Goal: Register for event/course

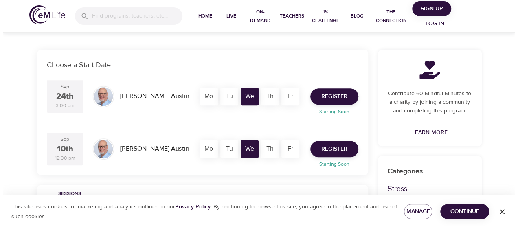
scroll to position [143, 0]
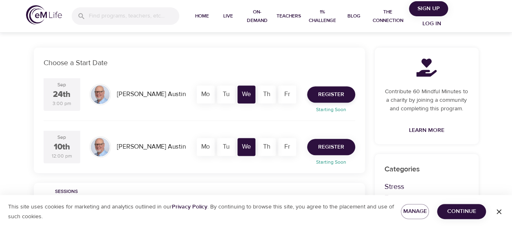
click at [342, 144] on span "Register" at bounding box center [331, 147] width 26 height 10
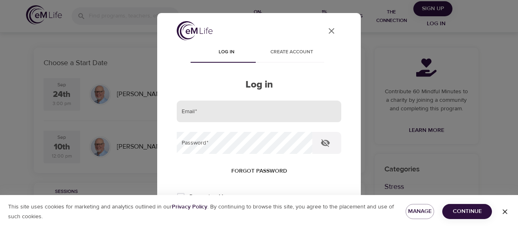
click at [280, 115] on input "email" at bounding box center [259, 112] width 165 height 22
click at [260, 114] on input "[PERSON_NAME][EMAIL_ADDRESS][PERSON_NAME][DOMAIN_NAME]" at bounding box center [259, 112] width 165 height 22
drag, startPoint x: 259, startPoint y: 114, endPoint x: 117, endPoint y: 118, distance: 142.6
click at [117, 118] on div "User Profile Log in Create account Log in Email   * [PERSON_NAME][EMAIL_ADDRESS…" at bounding box center [259, 114] width 518 height 228
drag, startPoint x: 256, startPoint y: 114, endPoint x: 158, endPoint y: 103, distance: 98.3
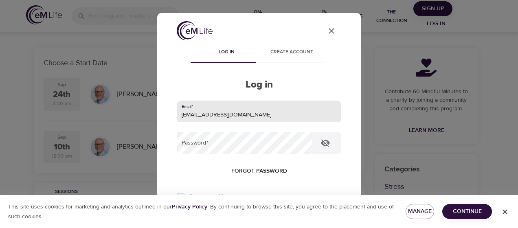
click at [158, 103] on div "User Profile Log in Create account Log in Email   * [EMAIL_ADDRESS][DOMAIN_NAME…" at bounding box center [259, 114] width 204 height 202
type input "meli"
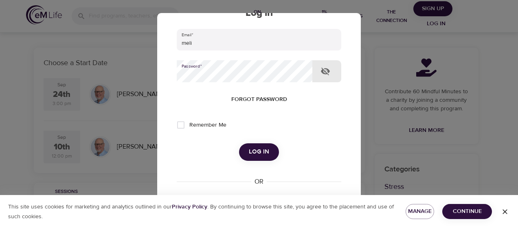
scroll to position [73, 0]
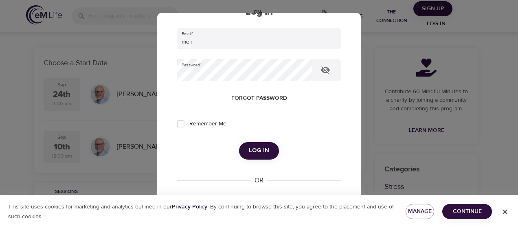
click at [220, 125] on span "Remember Me" at bounding box center [207, 124] width 37 height 9
click at [189, 125] on input "Remember Me" at bounding box center [180, 123] width 17 height 17
checkbox input "true"
click at [270, 155] on button "Log in" at bounding box center [259, 150] width 40 height 17
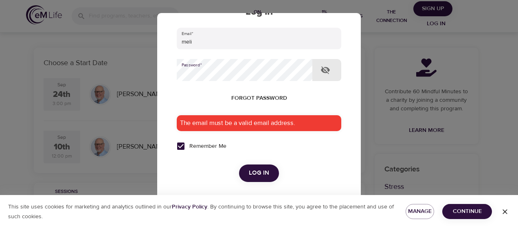
click at [141, 71] on div "User Profile Log in Create account Log in Email   * meli Password   * Forgot pa…" at bounding box center [259, 114] width 518 height 228
click at [322, 68] on icon "button" at bounding box center [325, 70] width 9 height 8
click at [262, 175] on span "Log in" at bounding box center [259, 173] width 20 height 11
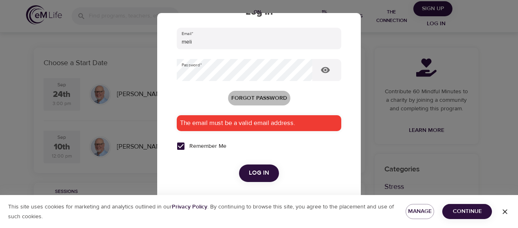
click at [282, 97] on span "Forgot password" at bounding box center [259, 98] width 56 height 10
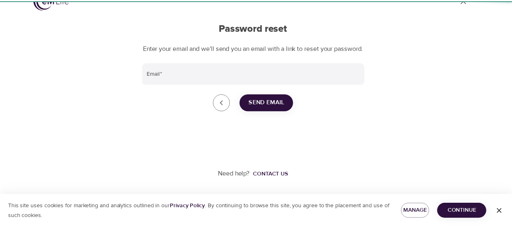
scroll to position [29, 0]
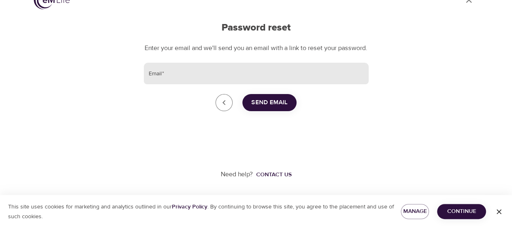
click at [270, 71] on input "Email   *" at bounding box center [256, 74] width 225 height 22
click at [238, 75] on input "Email   *" at bounding box center [256, 74] width 225 height 22
type input "[PERSON_NAME][EMAIL_ADDRESS][PERSON_NAME][DOMAIN_NAME]"
click at [279, 103] on span "Send Email" at bounding box center [269, 102] width 36 height 11
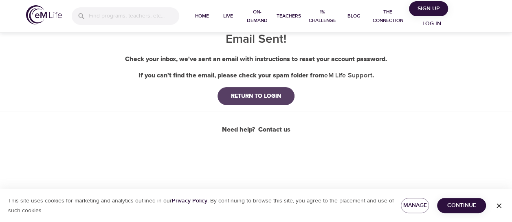
click at [277, 101] on button "RETURN TO LOGIN" at bounding box center [256, 96] width 77 height 18
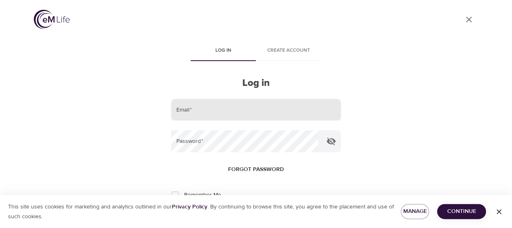
click at [275, 101] on input "email" at bounding box center [255, 110] width 169 height 22
type input "[PERSON_NAME][EMAIL_ADDRESS][PERSON_NAME][DOMAIN_NAME]"
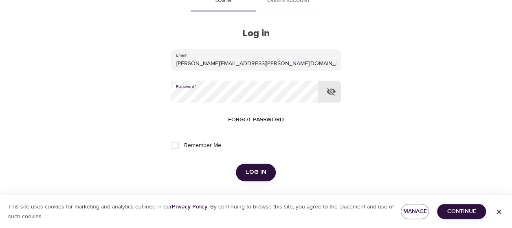
scroll to position [58, 0]
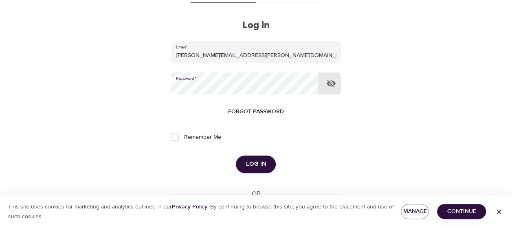
click at [264, 113] on span "Forgot password" at bounding box center [256, 112] width 56 height 10
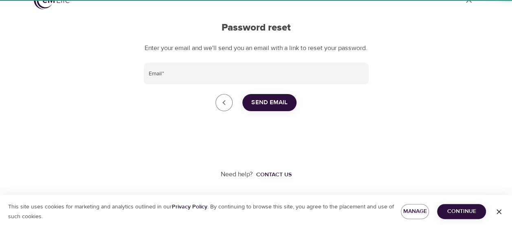
scroll to position [29, 0]
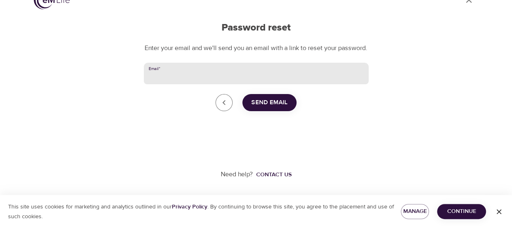
click at [218, 83] on input "Email   *" at bounding box center [256, 74] width 225 height 22
type input "[EMAIL_ADDRESS][DOMAIN_NAME]"
click at [263, 100] on span "Send Email" at bounding box center [269, 102] width 36 height 11
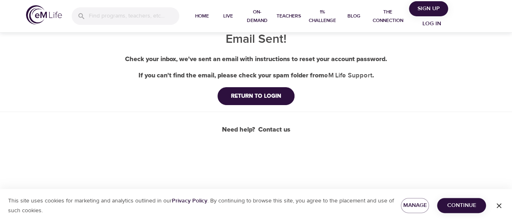
click at [263, 100] on button "RETURN TO LOGIN" at bounding box center [256, 96] width 77 height 18
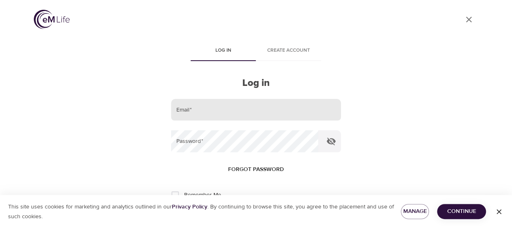
click at [259, 104] on input "email" at bounding box center [255, 110] width 169 height 22
click at [245, 119] on input "email" at bounding box center [255, 110] width 169 height 22
type input "[EMAIL_ADDRESS][DOMAIN_NAME]"
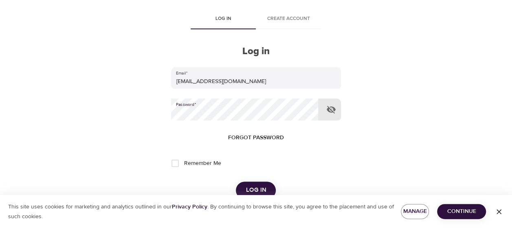
scroll to position [32, 0]
click at [200, 158] on label "Remember Me" at bounding box center [194, 162] width 54 height 17
click at [184, 158] on input "Remember Me" at bounding box center [175, 162] width 17 height 17
checkbox input "true"
click at [253, 187] on span "Log in" at bounding box center [256, 190] width 20 height 11
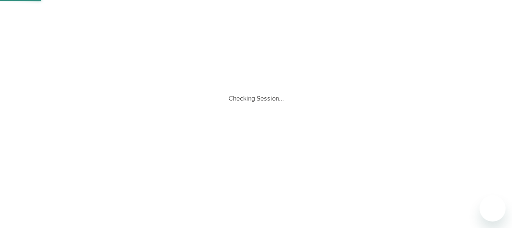
scroll to position [0, 0]
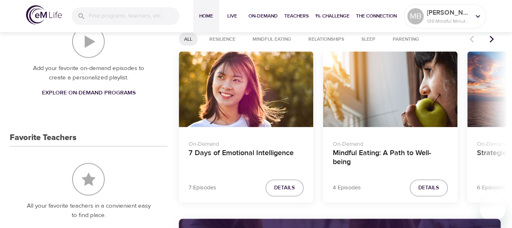
scroll to position [336, 0]
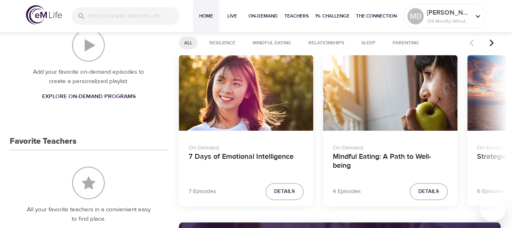
click at [489, 47] on icon "Next items" at bounding box center [492, 43] width 8 height 8
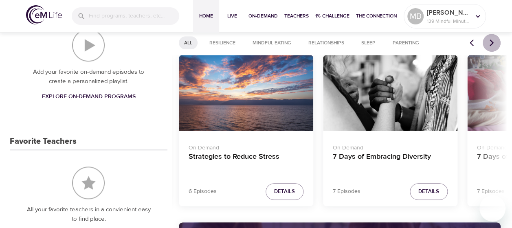
click at [489, 47] on icon "Next items" at bounding box center [492, 43] width 8 height 8
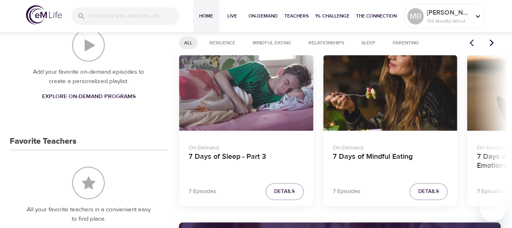
click at [489, 47] on icon "Next items" at bounding box center [492, 43] width 8 height 8
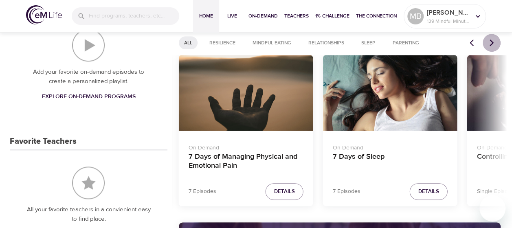
click at [489, 47] on icon "Next items" at bounding box center [492, 43] width 8 height 8
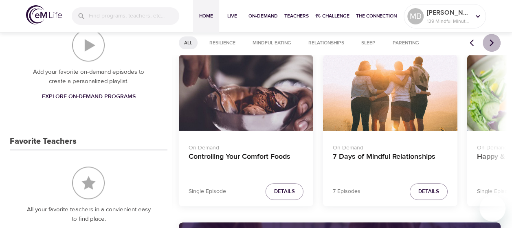
click at [489, 47] on icon "Next items" at bounding box center [492, 43] width 8 height 8
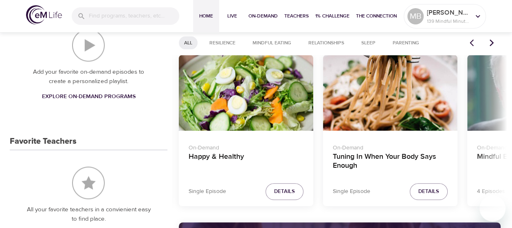
click at [490, 47] on icon "Next items" at bounding box center [492, 43] width 8 height 8
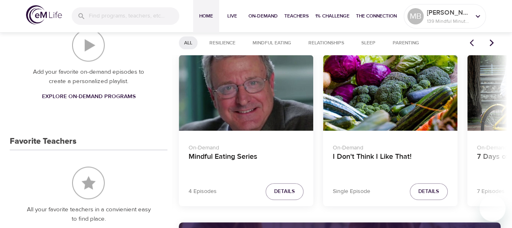
click at [490, 47] on icon "Next items" at bounding box center [492, 43] width 8 height 8
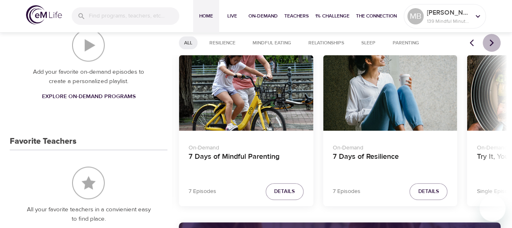
click at [490, 47] on icon "Next items" at bounding box center [492, 43] width 8 height 8
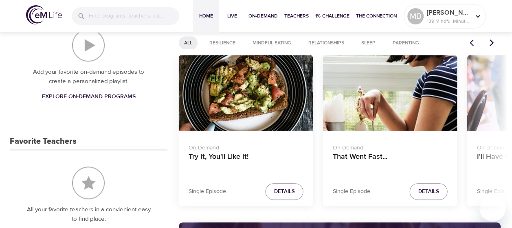
click at [490, 47] on icon "Next items" at bounding box center [492, 43] width 8 height 8
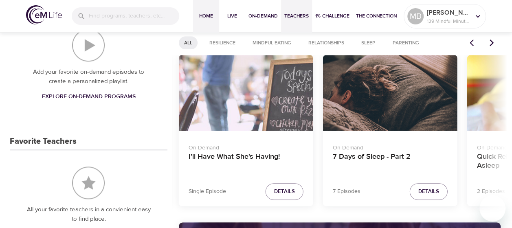
click at [288, 18] on span "Teachers" at bounding box center [296, 16] width 24 height 9
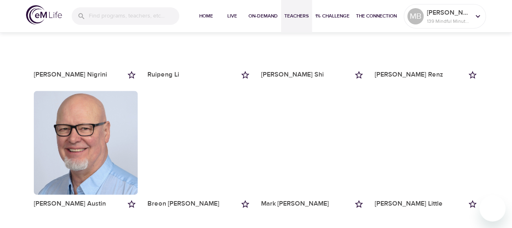
scroll to position [437, 0]
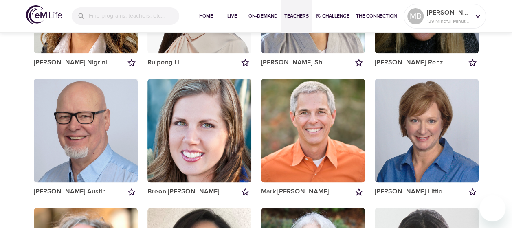
click at [68, 142] on div "button" at bounding box center [86, 131] width 104 height 104
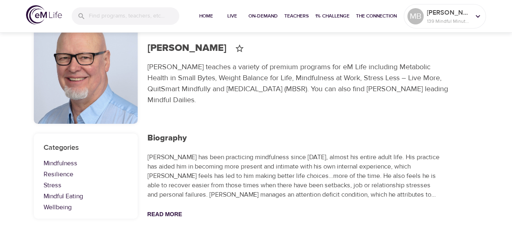
scroll to position [210, 0]
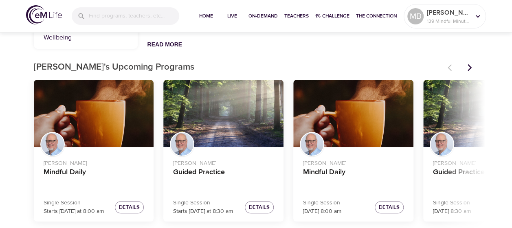
click at [465, 74] on button "Next items" at bounding box center [470, 68] width 18 height 18
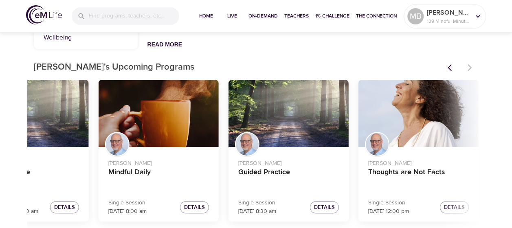
click at [465, 74] on div at bounding box center [461, 68] width 36 height 18
click at [418, 173] on h4 "Thoughts are Not Facts" at bounding box center [418, 178] width 101 height 20
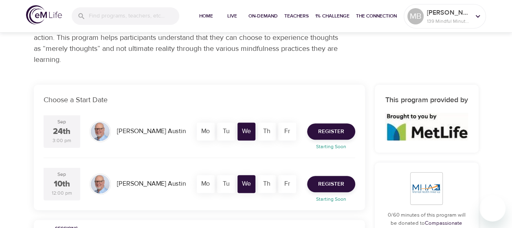
scroll to position [105, 0]
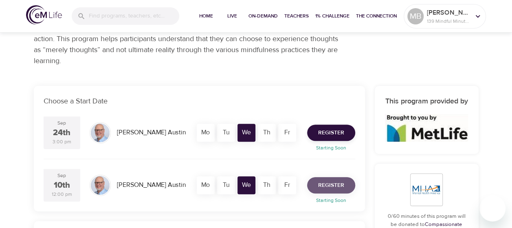
click at [325, 187] on span "Register" at bounding box center [331, 185] width 26 height 10
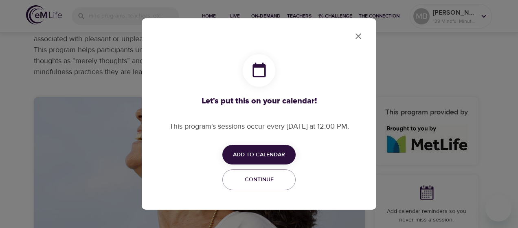
checkbox input "true"
click at [274, 151] on span "Add to Calendar" at bounding box center [259, 155] width 52 height 10
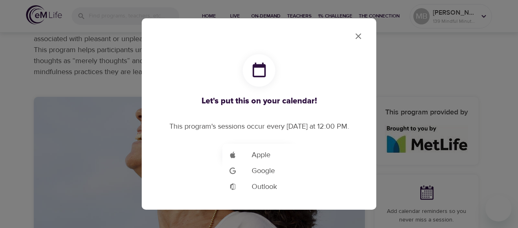
click at [268, 188] on span "Outlook" at bounding box center [264, 186] width 25 height 11
click at [302, 51] on div at bounding box center [259, 114] width 518 height 228
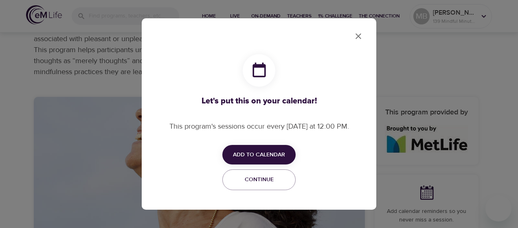
click at [359, 37] on icon "close" at bounding box center [359, 36] width 6 height 6
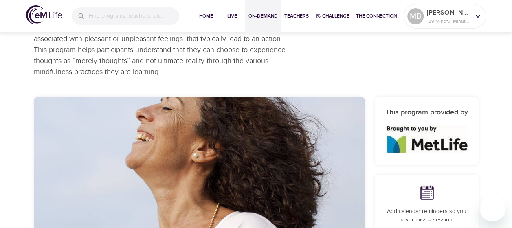
click at [249, 15] on span "On-Demand" at bounding box center [262, 16] width 29 height 9
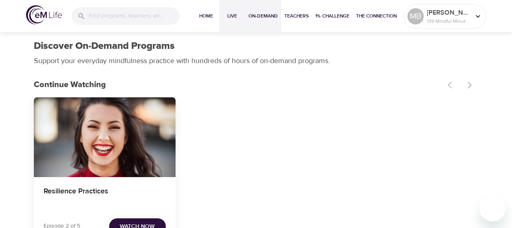
click at [229, 15] on span "Live" at bounding box center [232, 16] width 20 height 9
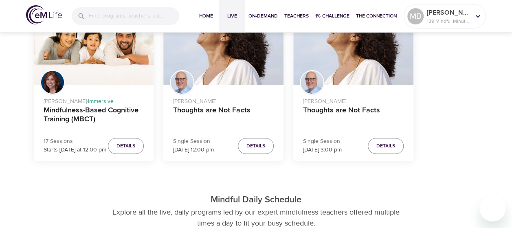
scroll to position [284, 0]
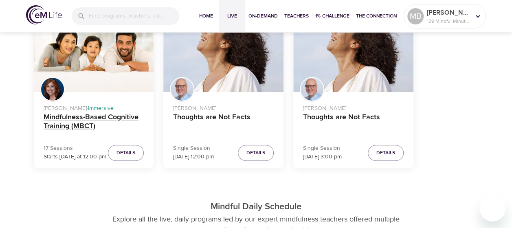
click at [121, 122] on h4 "Mindfulness-Based Cognitive Training (MBCT)" at bounding box center [94, 123] width 101 height 20
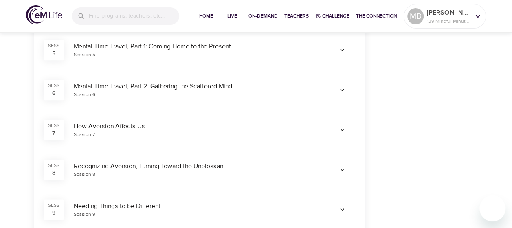
scroll to position [453, 0]
